Goal: Task Accomplishment & Management: Manage account settings

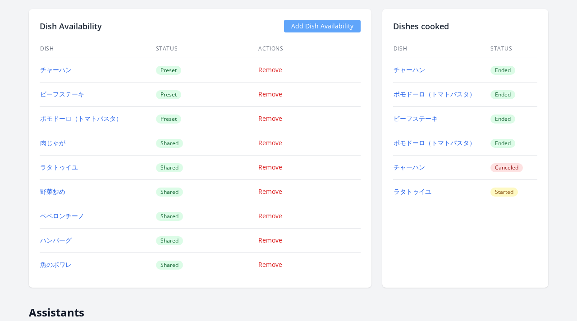
scroll to position [883, 0]
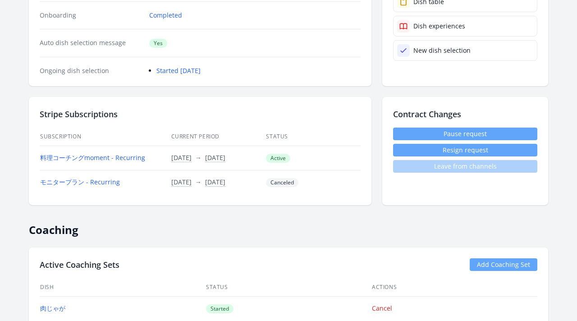
scroll to position [210, 0]
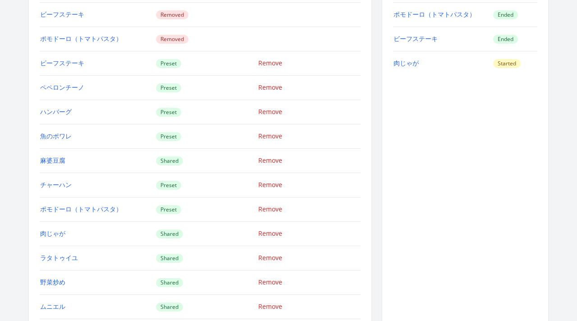
scroll to position [888, 0]
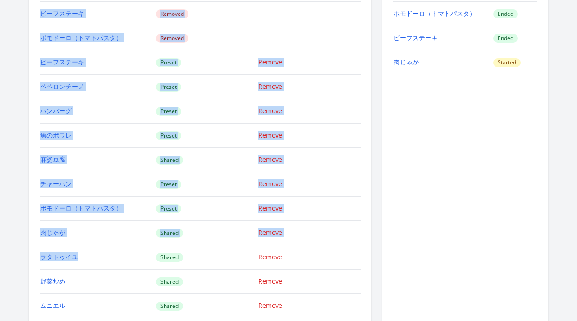
drag, startPoint x: 35, startPoint y: 61, endPoint x: 123, endPoint y: 263, distance: 220.2
click at [123, 264] on div "Dish Availability Add Dish Availability Dish Status Actions チャーハン Removed ビーフステ…" at bounding box center [200, 140] width 343 height 425
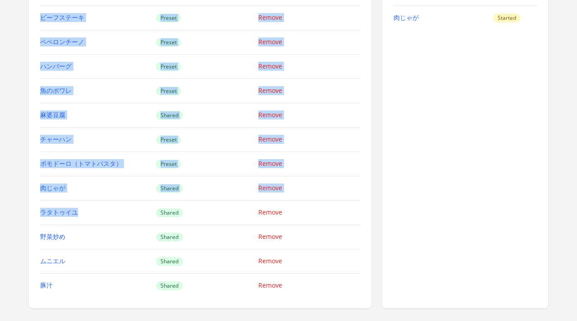
scroll to position [941, 0]
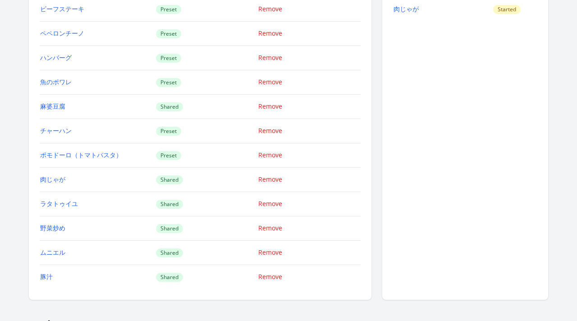
click at [362, 109] on div "Dish Availability Add Dish Availability Dish Status Actions チャーハン Removed ビーフステ…" at bounding box center [200, 87] width 343 height 425
